Goal: Information Seeking & Learning: Learn about a topic

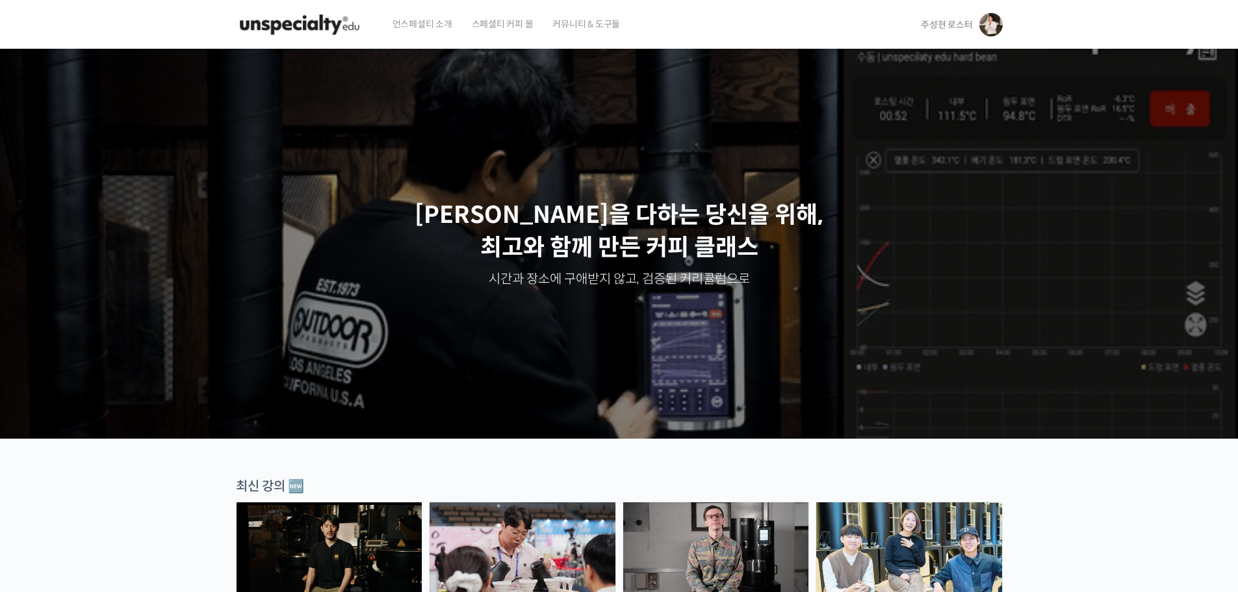
click at [956, 21] on span "주성현 로스터" at bounding box center [946, 25] width 51 height 12
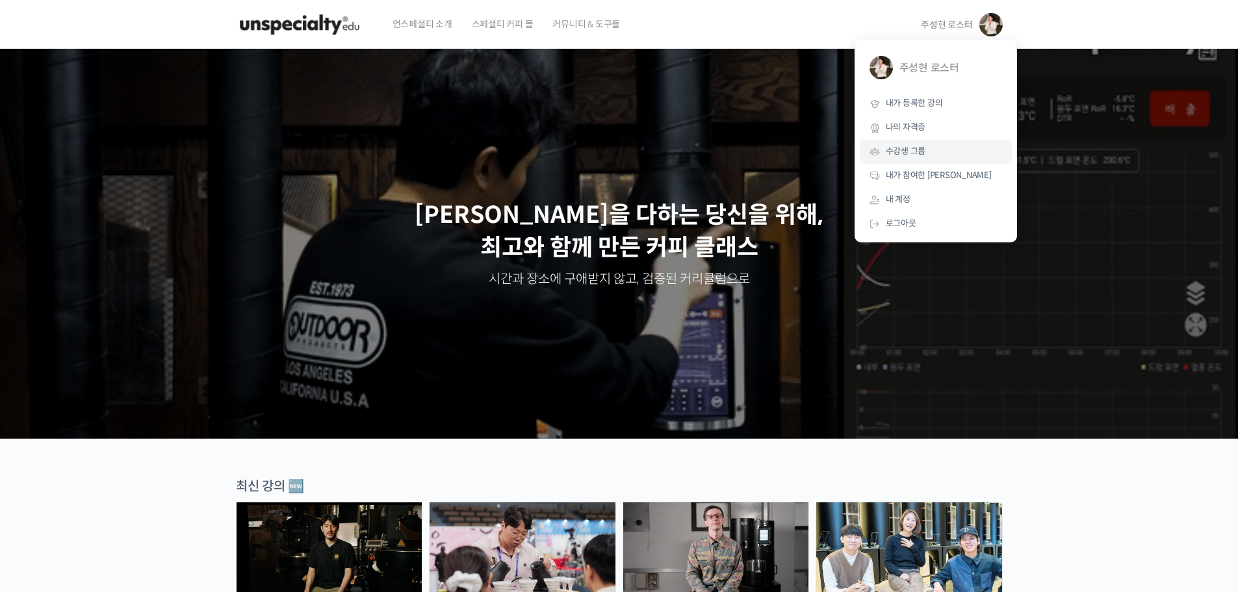
click at [902, 155] on span "수강생 그룹" at bounding box center [905, 151] width 40 height 11
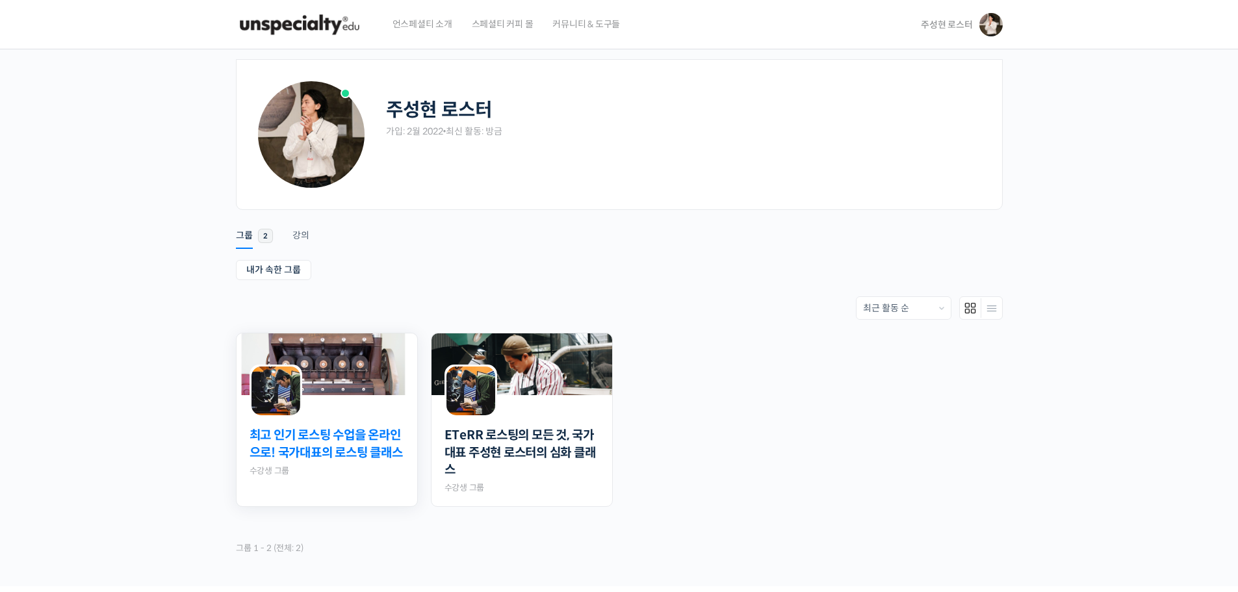
click at [338, 442] on link "최고 인기 로스팅 수업을 온라인으로! 국가대표의 로스팅 클래스" at bounding box center [326, 444] width 155 height 34
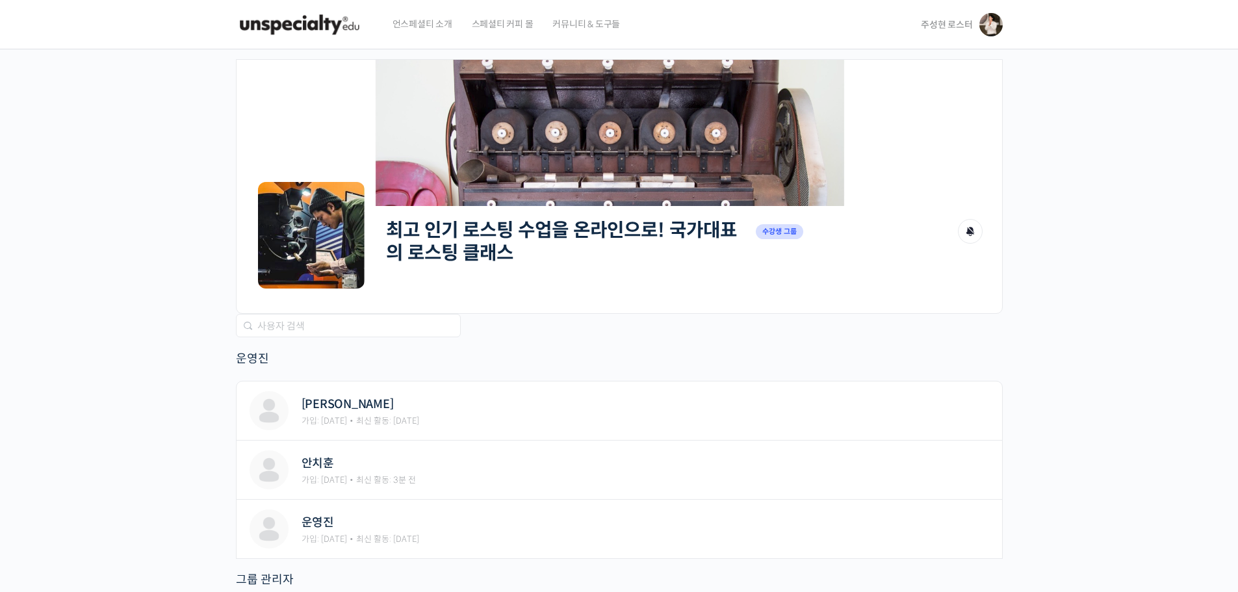
click at [448, 253] on h2 "최고 인기 로스팅 수업을 온라인으로! 국가대표의 로스팅 클래스" at bounding box center [567, 241] width 363 height 45
click at [448, 253] on link "최고 인기 로스팅 수업을 온라인으로! 국가대표의 로스팅 클래스" at bounding box center [561, 241] width 351 height 46
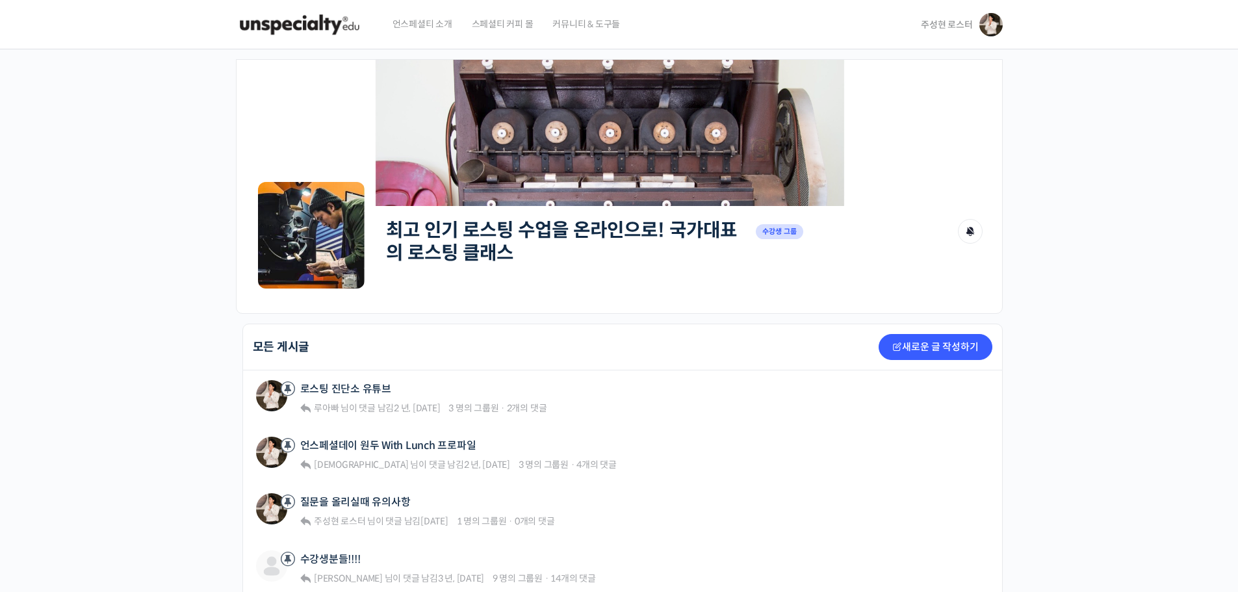
click at [465, 259] on h2 "최고 인기 로스팅 수업을 온라인으로! 국가대표의 로스팅 클래스" at bounding box center [567, 241] width 363 height 45
click at [465, 259] on link "최고 인기 로스팅 수업을 온라인으로! 국가대표의 로스팅 클래스" at bounding box center [561, 241] width 351 height 46
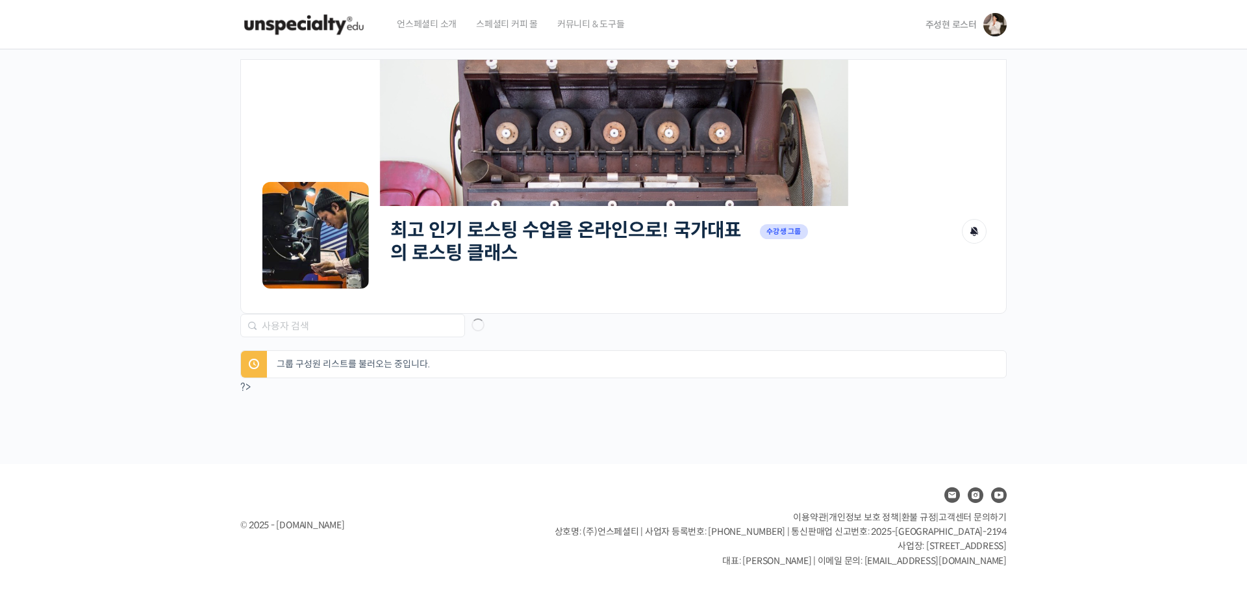
click at [954, 25] on span "주성현 로스터" at bounding box center [951, 25] width 51 height 12
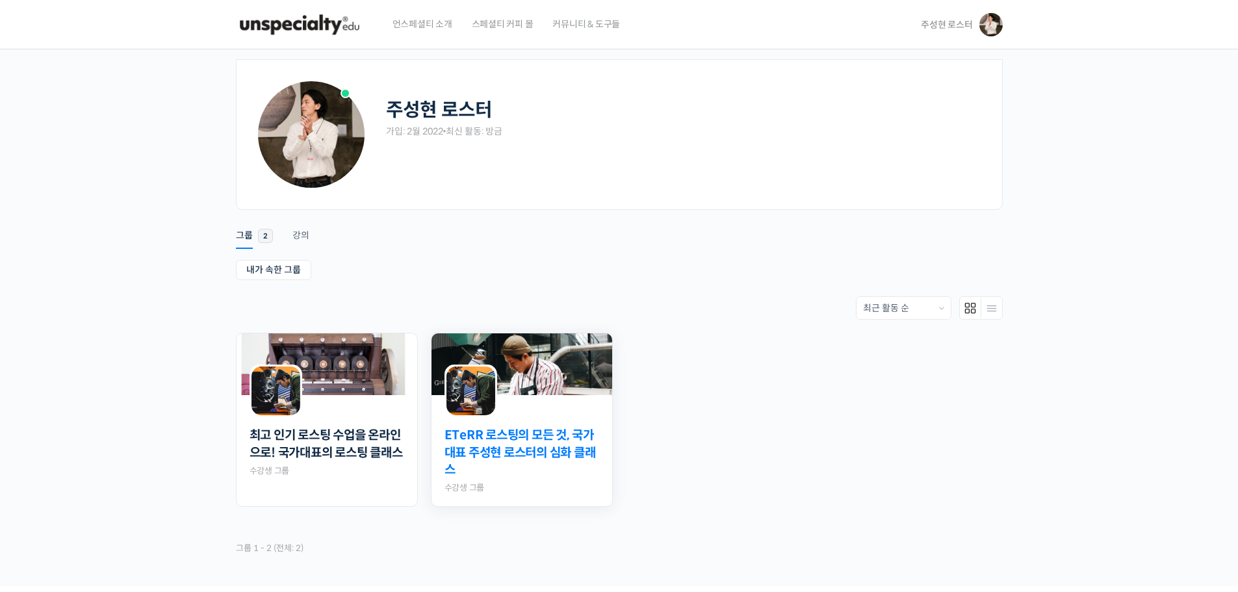
click at [540, 438] on link "ETeRR 로스팅의 모든 것, 국가대표 주성현 로스터의 심화 클래스" at bounding box center [521, 453] width 155 height 52
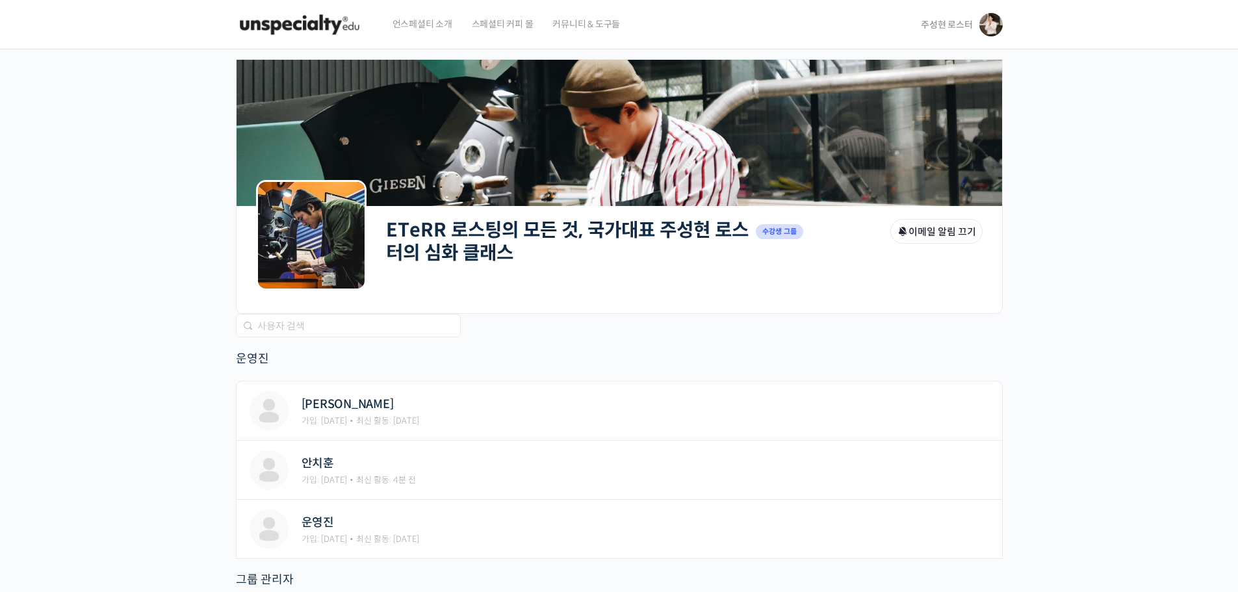
click at [503, 255] on link "ETeRR 로스팅의 모든 것, 국가대표 주성현 로스터의 심화 클래스" at bounding box center [567, 241] width 362 height 46
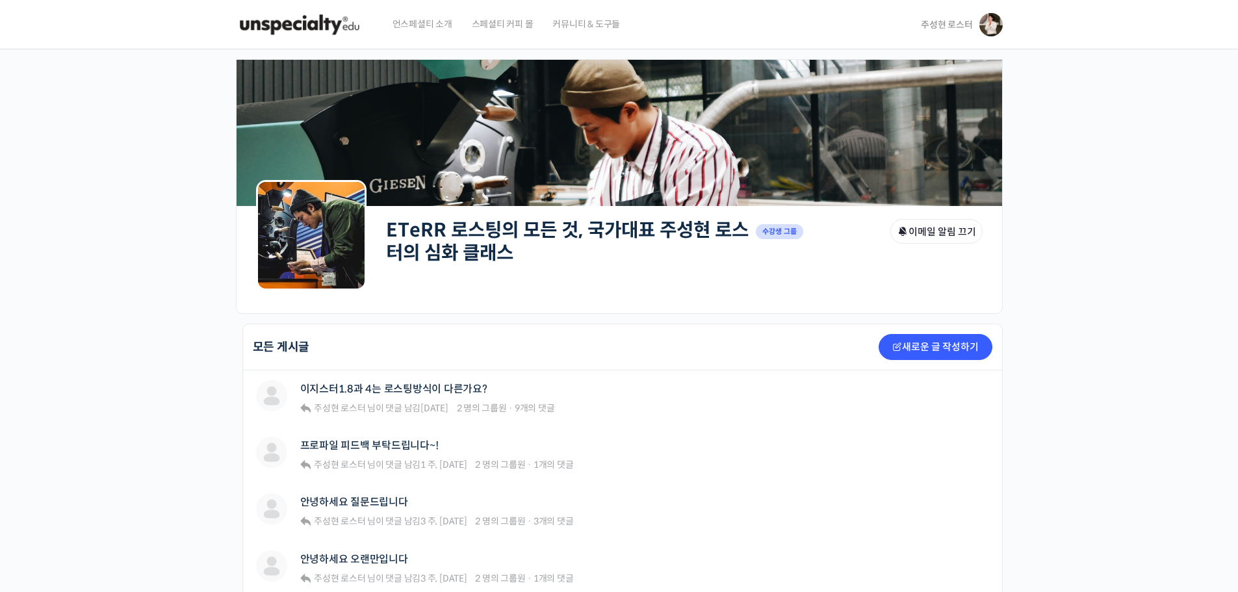
drag, startPoint x: 0, startPoint y: 0, endPoint x: 186, endPoint y: 379, distance: 422.7
